Goal: Task Accomplishment & Management: Manage account settings

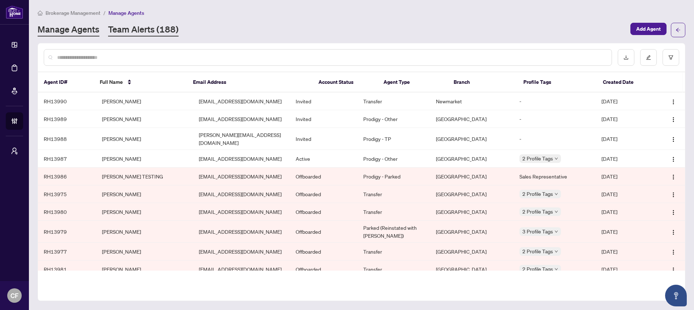
click at [167, 25] on link "Team Alerts (188)" at bounding box center [143, 30] width 71 height 13
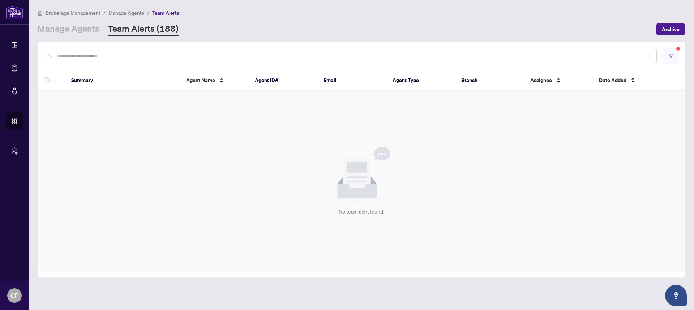
click at [672, 55] on icon "filter" at bounding box center [671, 56] width 5 height 5
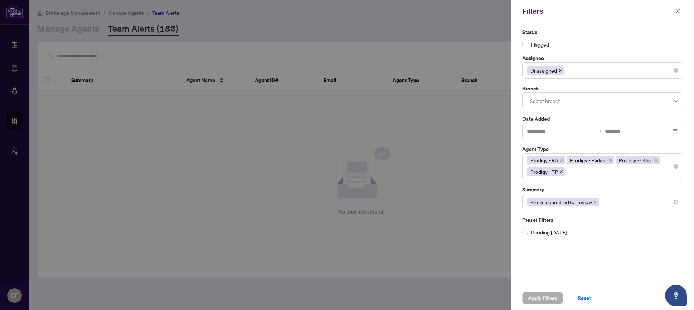
click at [571, 73] on div "Unassigned" at bounding box center [602, 70] width 151 height 13
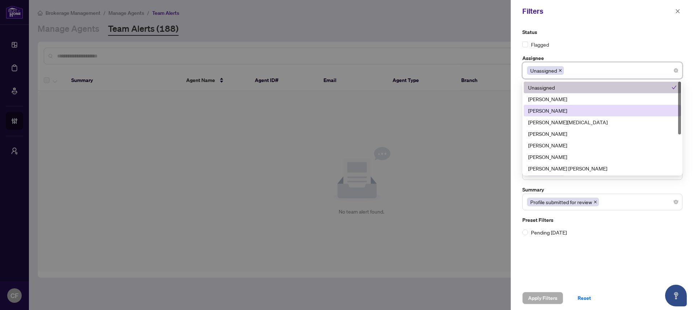
click at [568, 111] on div "[PERSON_NAME]" at bounding box center [602, 111] width 149 height 8
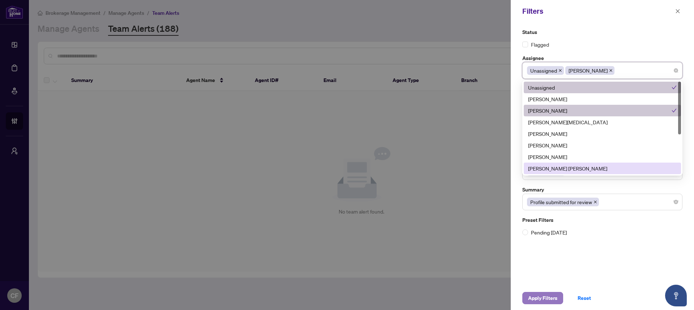
click at [542, 301] on span "Apply Filters" at bounding box center [542, 299] width 29 height 12
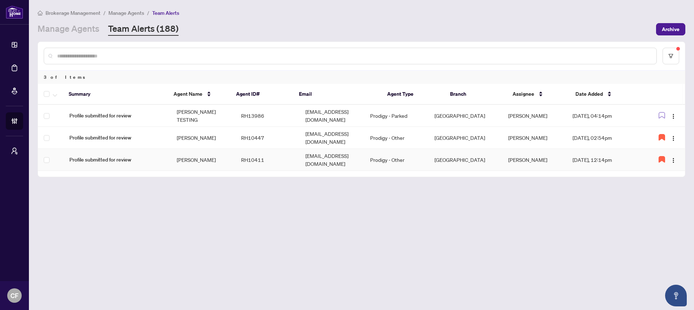
click at [315, 152] on td "[EMAIL_ADDRESS][DOMAIN_NAME]" at bounding box center [332, 160] width 65 height 22
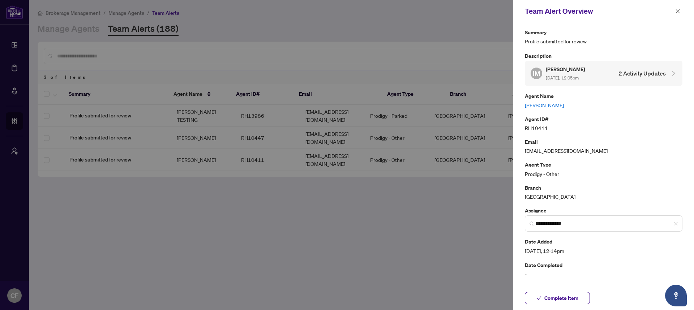
click at [541, 105] on link "[PERSON_NAME]" at bounding box center [604, 105] width 158 height 8
click at [681, 10] on button "button" at bounding box center [677, 11] width 9 height 9
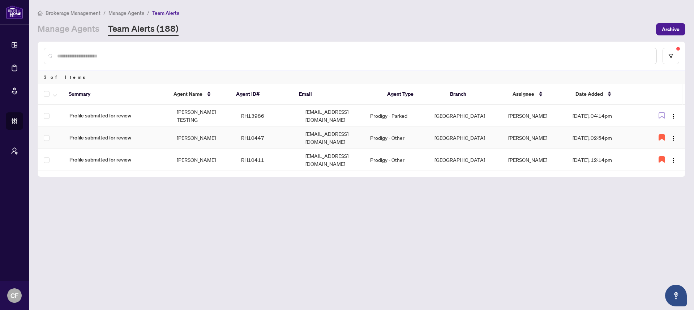
click at [330, 135] on td "[EMAIL_ADDRESS][DOMAIN_NAME]" at bounding box center [332, 138] width 65 height 22
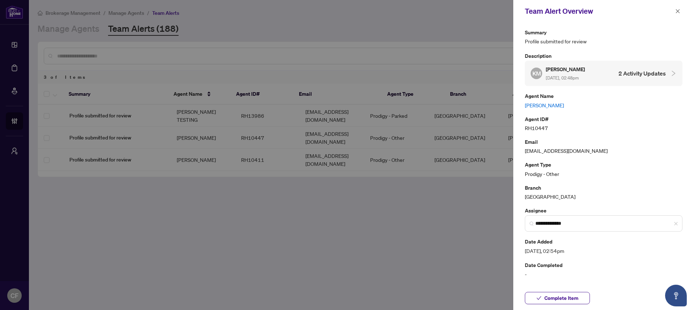
click at [548, 104] on link "[PERSON_NAME]" at bounding box center [604, 105] width 158 height 8
click at [678, 10] on icon "close" at bounding box center [678, 11] width 5 height 5
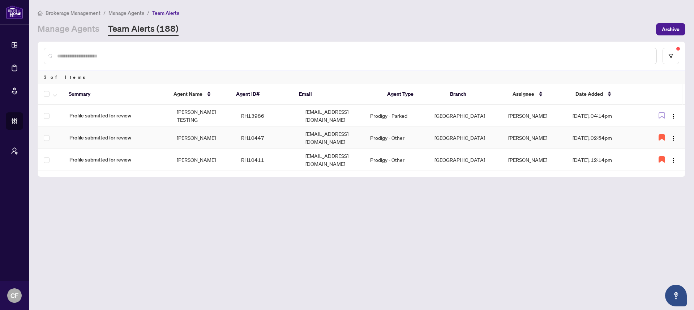
click at [391, 132] on td "Prodigy - Other" at bounding box center [397, 138] width 64 height 22
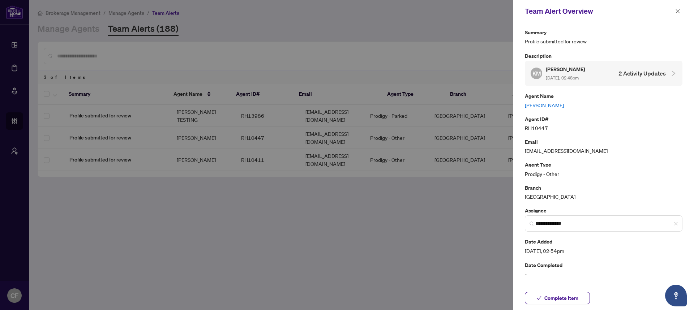
click at [541, 107] on link "[PERSON_NAME]" at bounding box center [604, 105] width 158 height 8
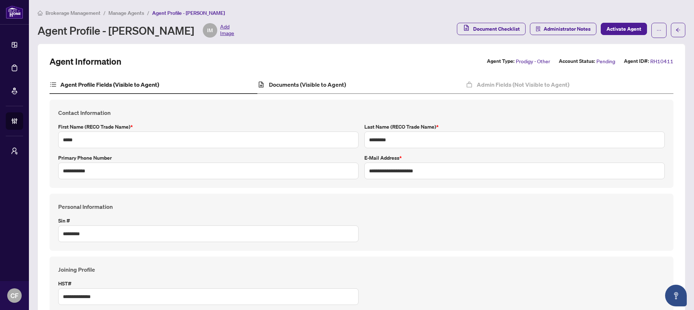
click at [363, 85] on div "Documents (Visible to Agent)" at bounding box center [361, 85] width 208 height 18
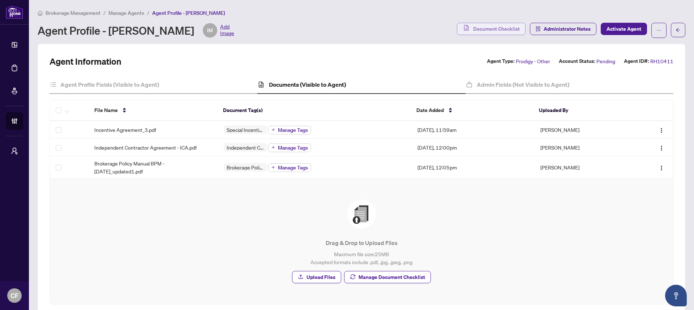
click at [497, 29] on span "Document Checklist" at bounding box center [496, 29] width 47 height 12
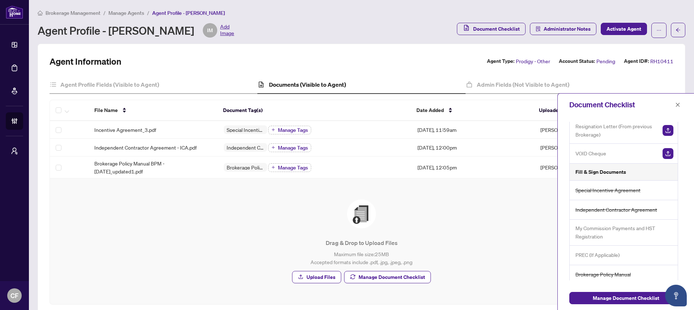
scroll to position [26, 0]
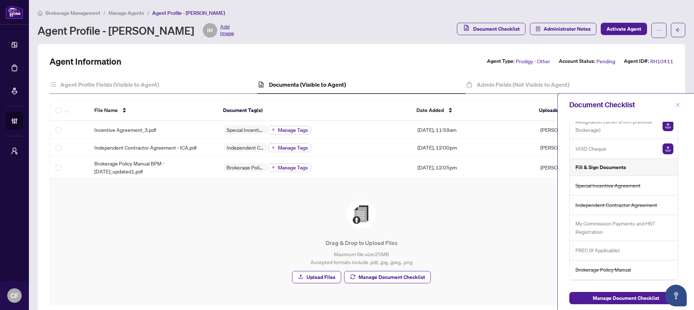
click at [678, 103] on icon "close" at bounding box center [678, 104] width 5 height 5
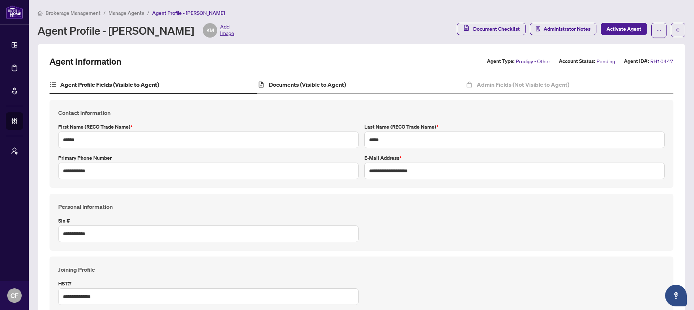
click at [362, 84] on div "Documents (Visible to Agent)" at bounding box center [361, 85] width 208 height 18
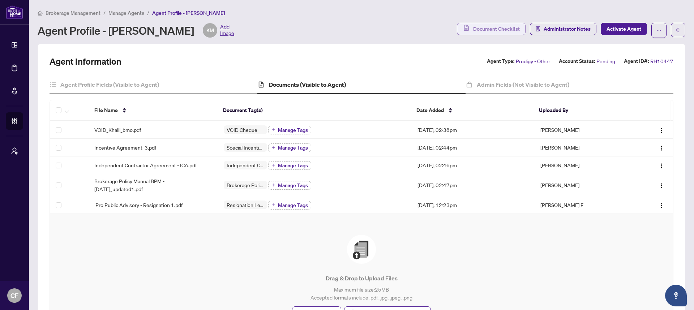
click at [474, 30] on span "Document Checklist" at bounding box center [496, 29] width 47 height 12
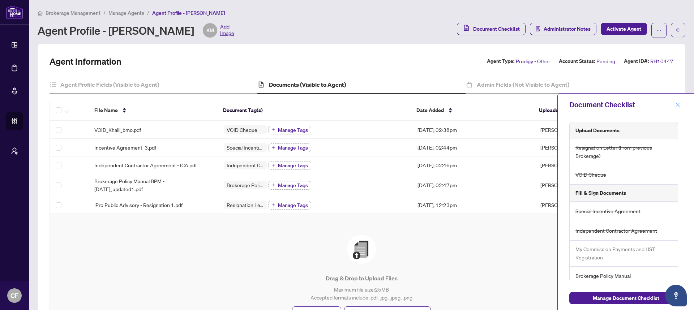
click at [681, 106] on button "button" at bounding box center [677, 105] width 9 height 9
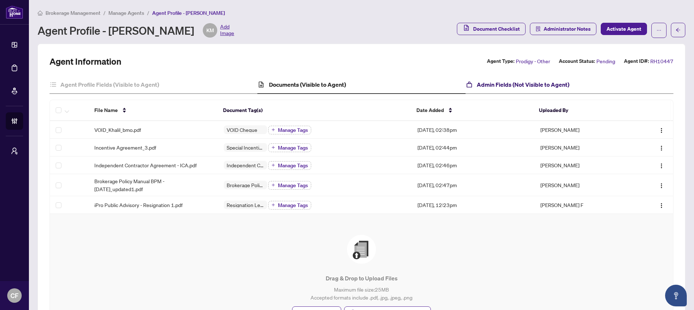
click at [557, 85] on h4 "Admin Fields (Not Visible to Agent)" at bounding box center [523, 84] width 93 height 9
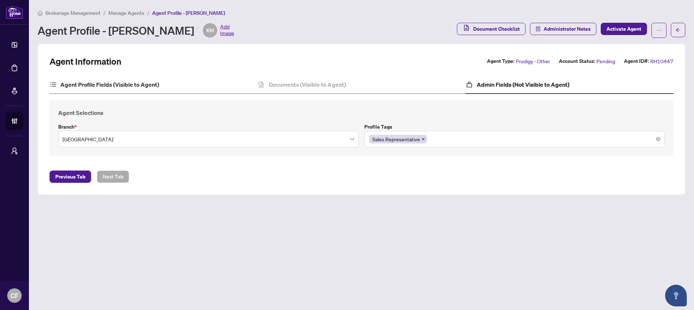
click at [178, 82] on div "Agent Profile Fields (Visible to Agent)" at bounding box center [154, 85] width 208 height 18
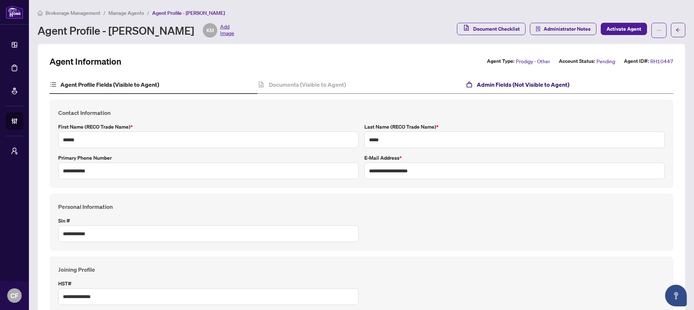
click at [511, 80] on h4 "Admin Fields (Not Visible to Agent)" at bounding box center [523, 84] width 93 height 9
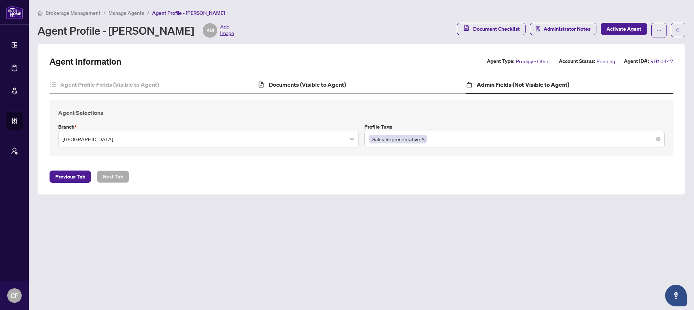
click at [386, 87] on div "Documents (Visible to Agent)" at bounding box center [361, 85] width 208 height 18
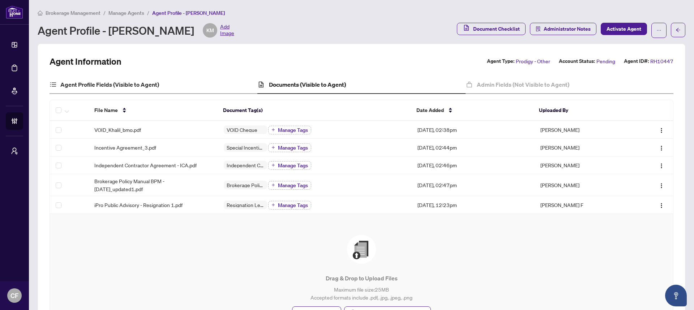
click at [149, 76] on div "Agent Profile Fields (Visible to Agent)" at bounding box center [154, 85] width 208 height 18
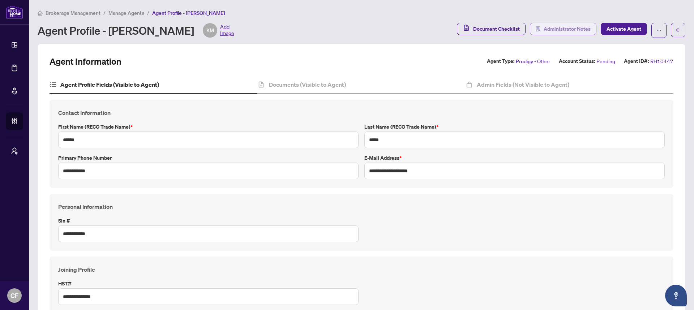
click at [553, 31] on span "Administrator Notes" at bounding box center [567, 29] width 47 height 12
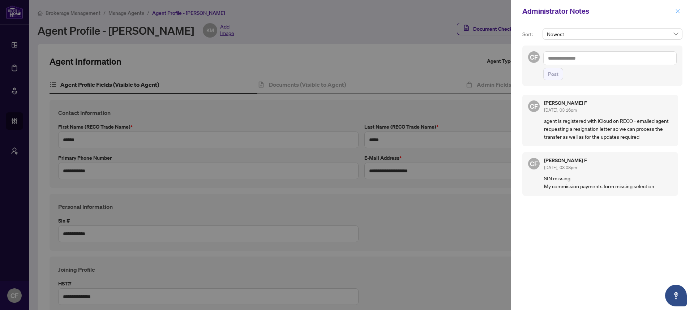
click at [680, 11] on icon "close" at bounding box center [678, 11] width 5 height 5
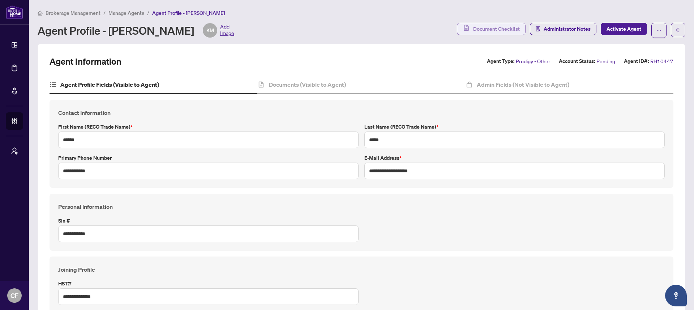
click at [497, 26] on span "Document Checklist" at bounding box center [496, 29] width 47 height 12
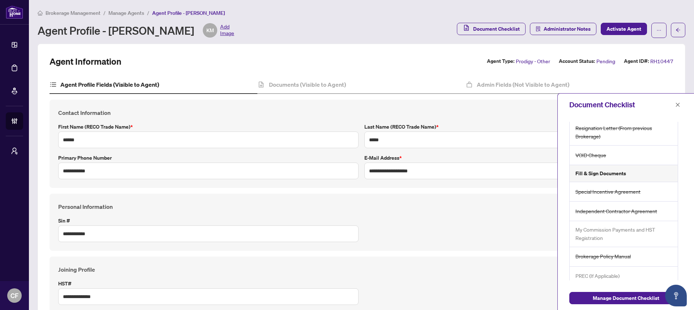
scroll to position [26, 0]
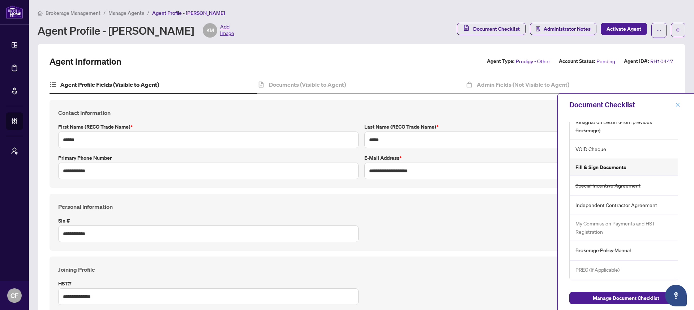
click at [677, 106] on icon "close" at bounding box center [678, 104] width 5 height 5
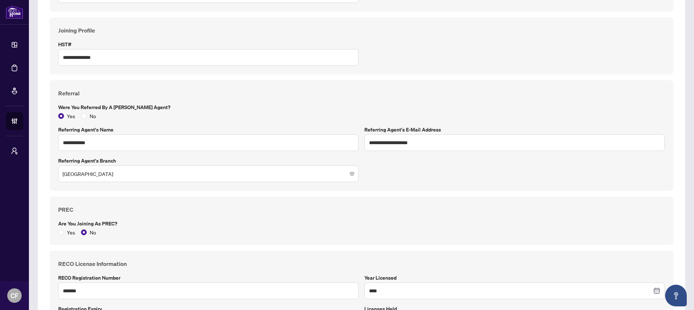
scroll to position [0, 0]
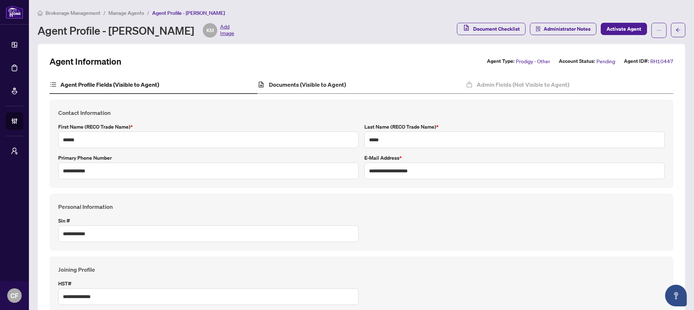
click at [348, 89] on div "Documents (Visible to Agent)" at bounding box center [361, 85] width 208 height 18
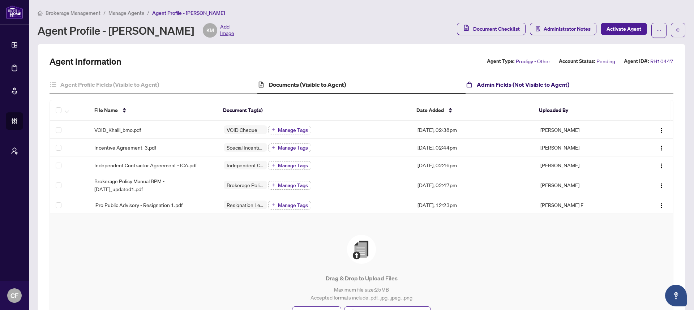
click at [510, 84] on h4 "Admin Fields (Not Visible to Agent)" at bounding box center [523, 84] width 93 height 9
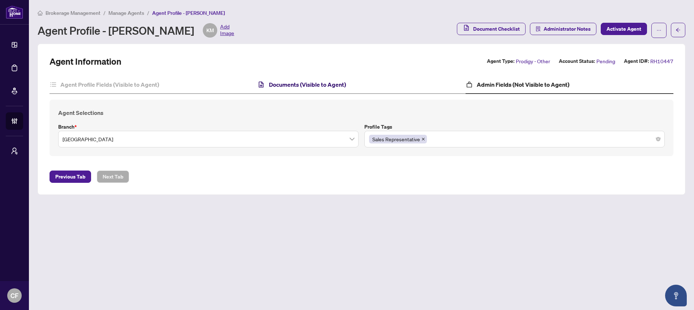
click at [330, 82] on h4 "Documents (Visible to Agent)" at bounding box center [307, 84] width 77 height 9
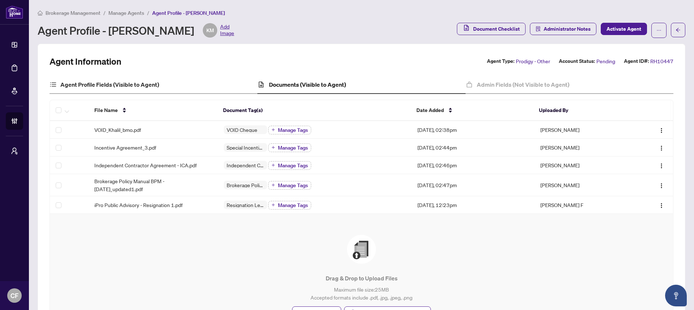
click at [208, 85] on div "Agent Profile Fields (Visible to Agent)" at bounding box center [154, 85] width 208 height 18
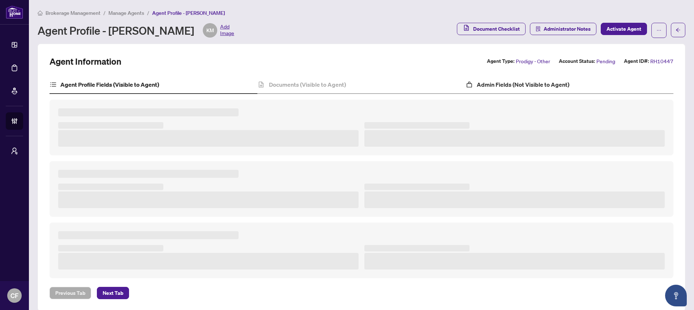
click at [494, 90] on div "Admin Fields (Not Visible to Agent)" at bounding box center [570, 85] width 208 height 18
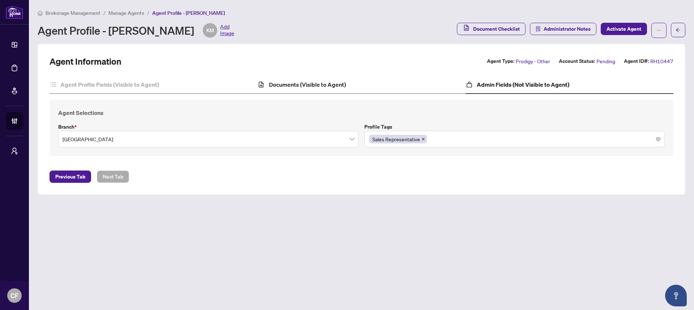
click at [418, 81] on div "Documents (Visible to Agent)" at bounding box center [361, 85] width 208 height 18
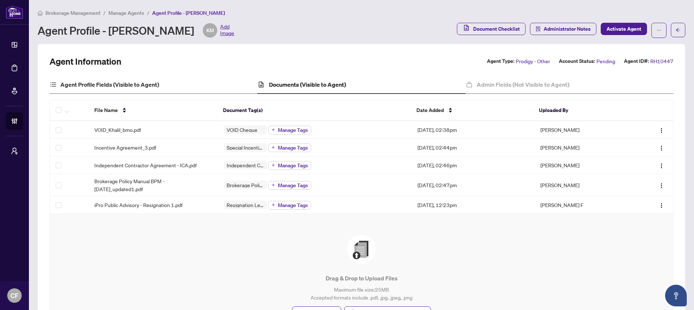
click at [189, 82] on div "Agent Profile Fields (Visible to Agent)" at bounding box center [154, 85] width 208 height 18
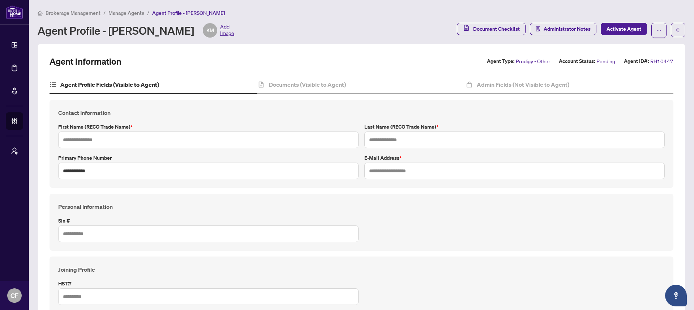
type input "******"
type input "*****"
type input "**********"
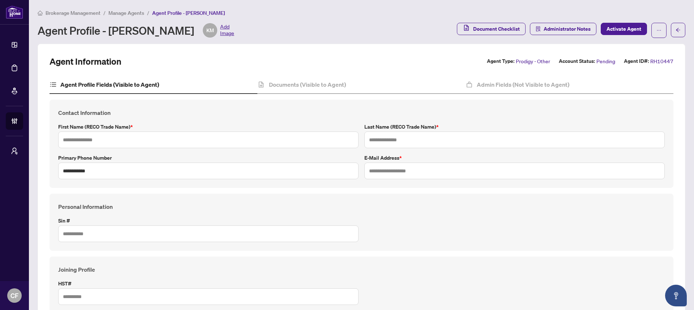
type input "**********"
type input "*******"
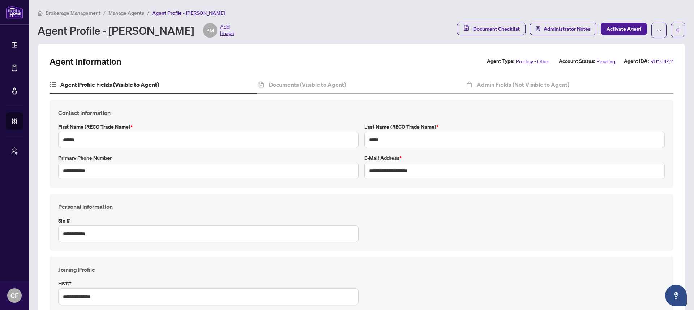
type input "****"
type input "**********"
click at [386, 82] on div "Documents (Visible to Agent)" at bounding box center [361, 85] width 208 height 18
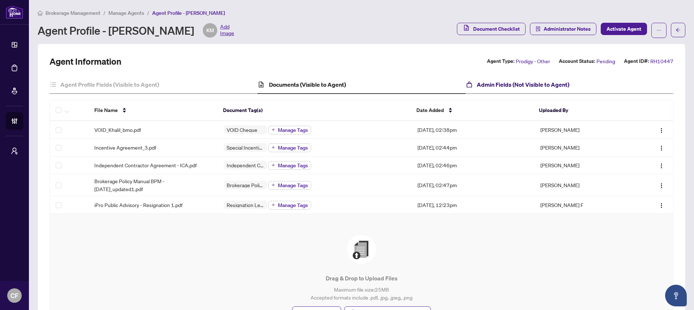
click at [501, 87] on h4 "Admin Fields (Not Visible to Agent)" at bounding box center [523, 84] width 93 height 9
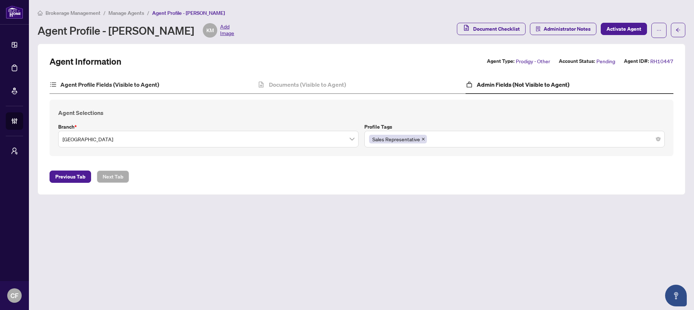
click at [234, 84] on div "Agent Profile Fields (Visible to Agent)" at bounding box center [154, 85] width 208 height 18
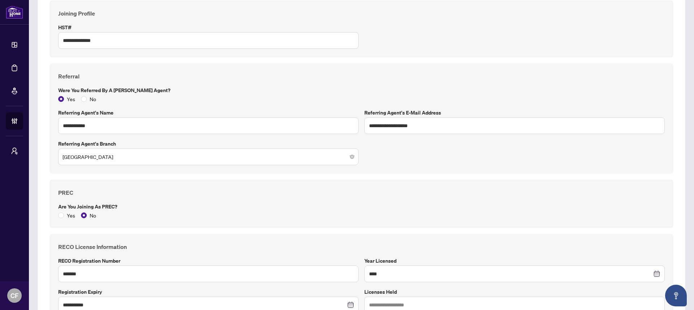
scroll to position [365, 0]
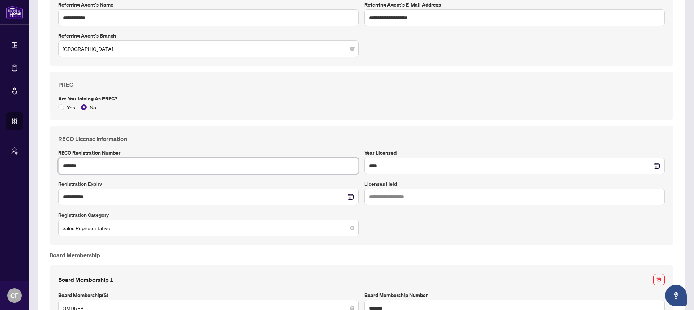
click at [103, 168] on input "*******" at bounding box center [208, 166] width 301 height 17
